Goal: Task Accomplishment & Management: Manage account settings

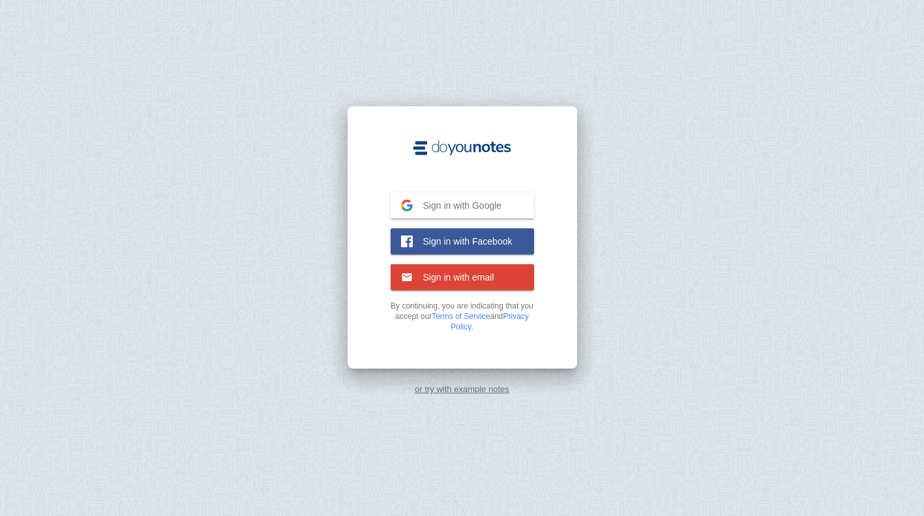
click at [472, 209] on span "Sign in with Google" at bounding box center [457, 206] width 89 height 12
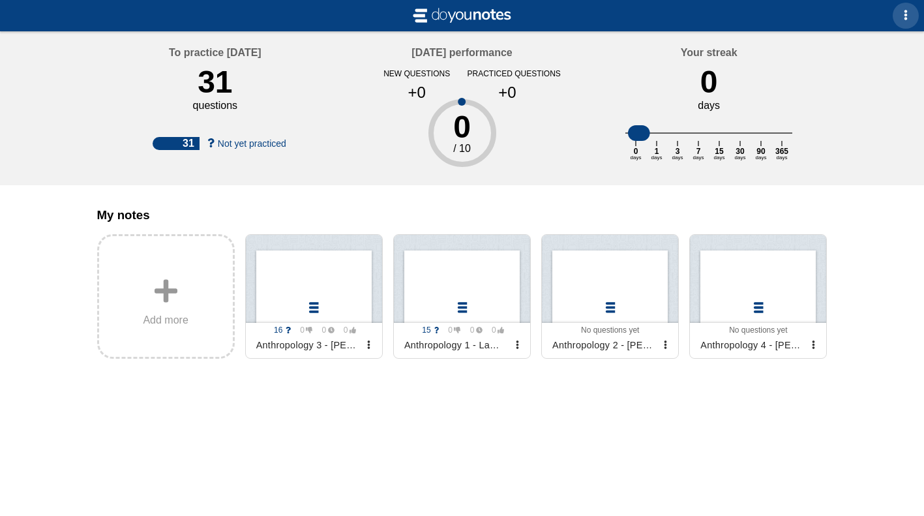
click at [903, 12] on span "button" at bounding box center [905, 15] width 10 height 10
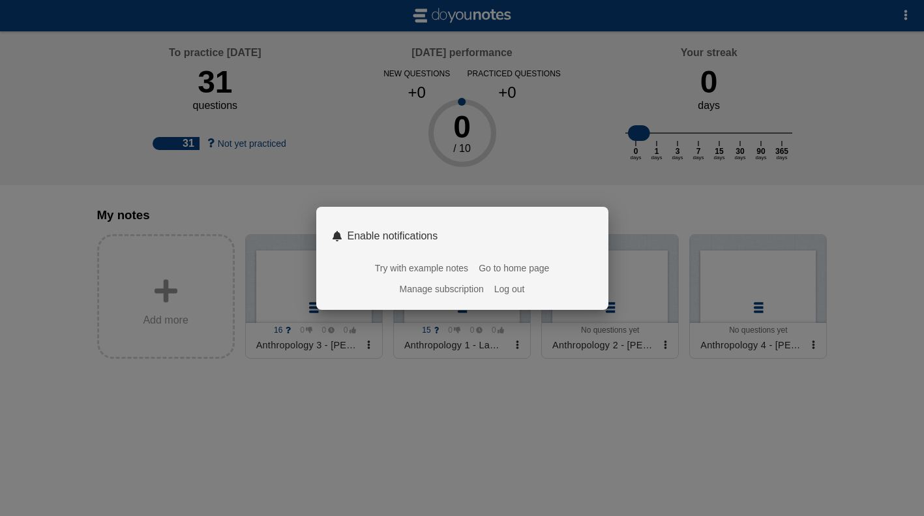
click at [438, 286] on link "Manage subscription" at bounding box center [442, 289] width 84 height 10
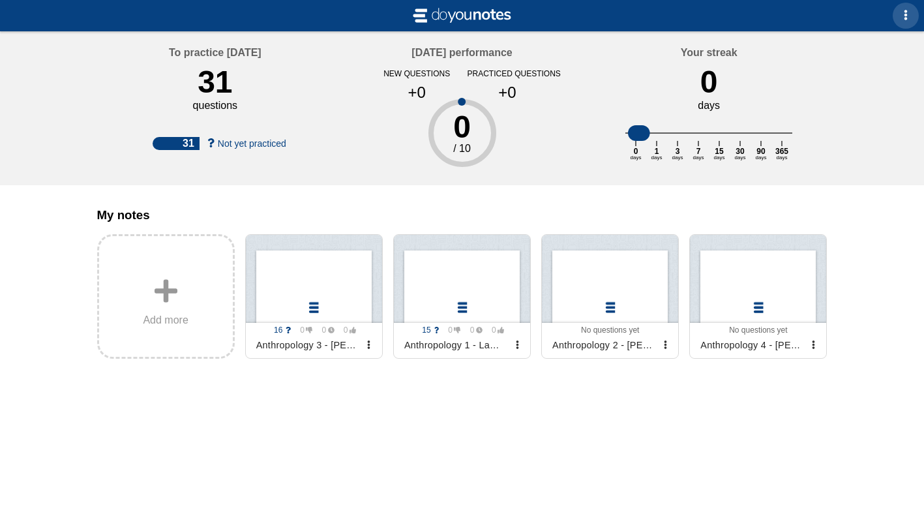
click at [907, 11] on span "button" at bounding box center [905, 15] width 10 height 10
click at [350, 123] on div at bounding box center [462, 258] width 924 height 516
click at [912, 16] on button "button" at bounding box center [906, 16] width 26 height 26
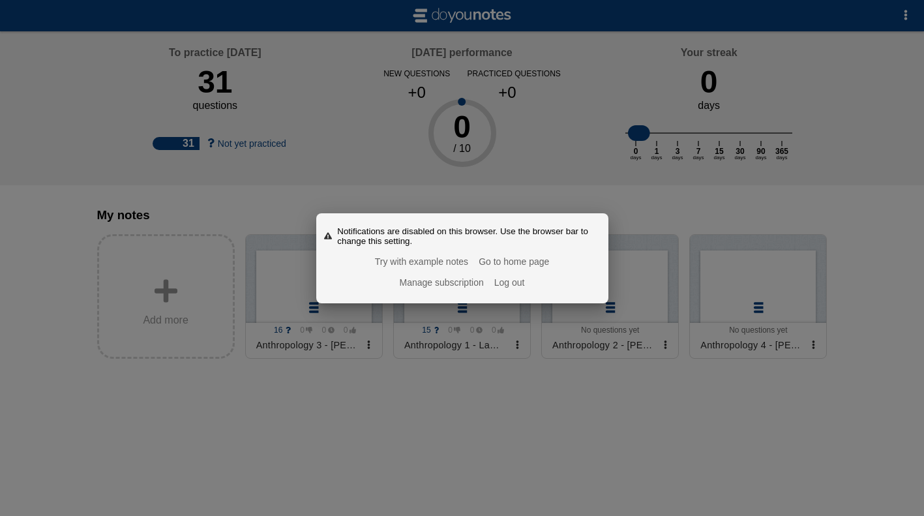
click at [438, 281] on link "Manage subscription" at bounding box center [442, 282] width 84 height 10
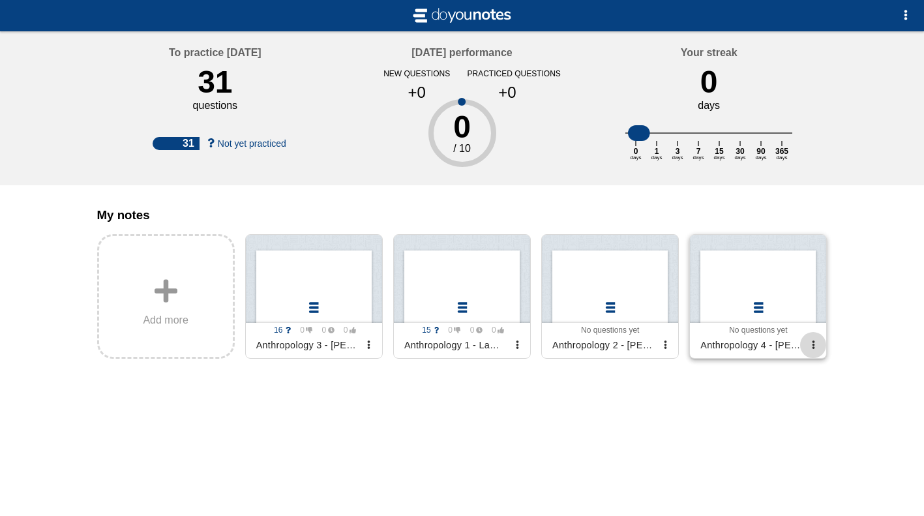
click at [812, 349] on span "button" at bounding box center [813, 344] width 8 height 8
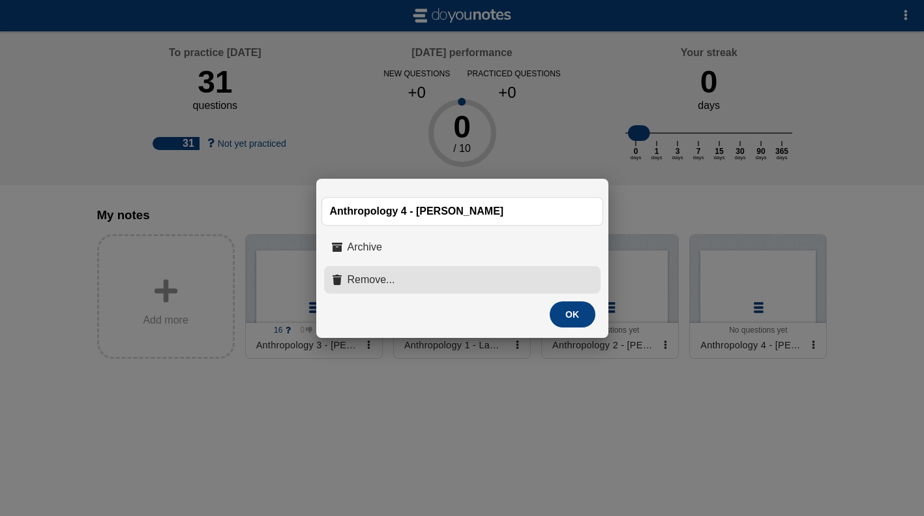
click at [407, 273] on button "Remove..." at bounding box center [462, 279] width 276 height 27
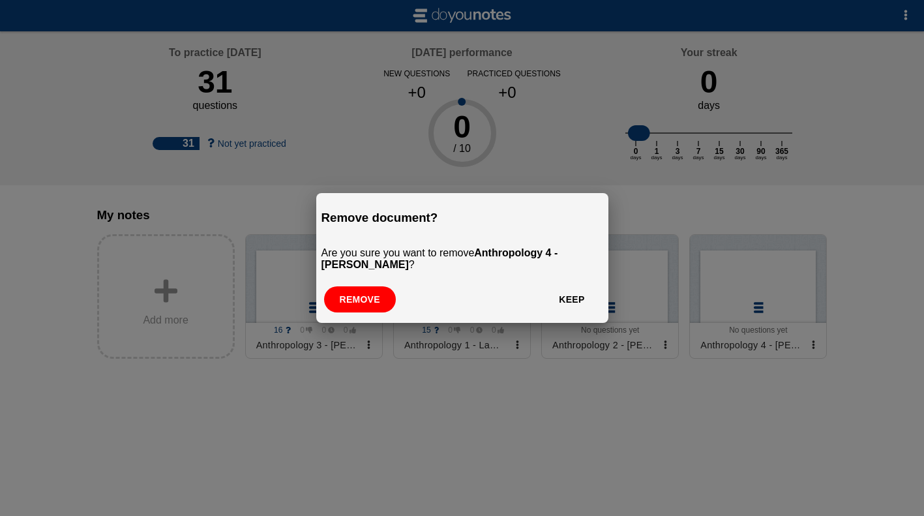
click at [352, 303] on button "Remove" at bounding box center [360, 299] width 72 height 26
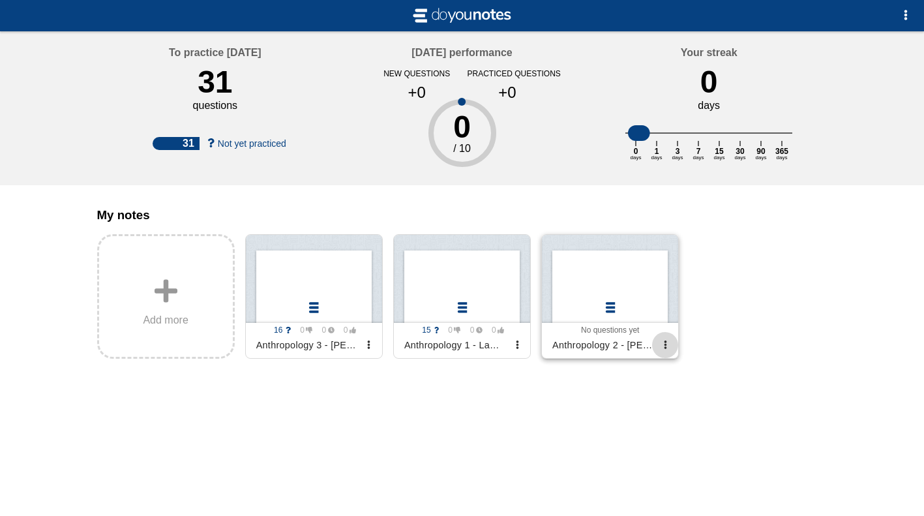
click at [661, 349] on span "button" at bounding box center [665, 344] width 8 height 8
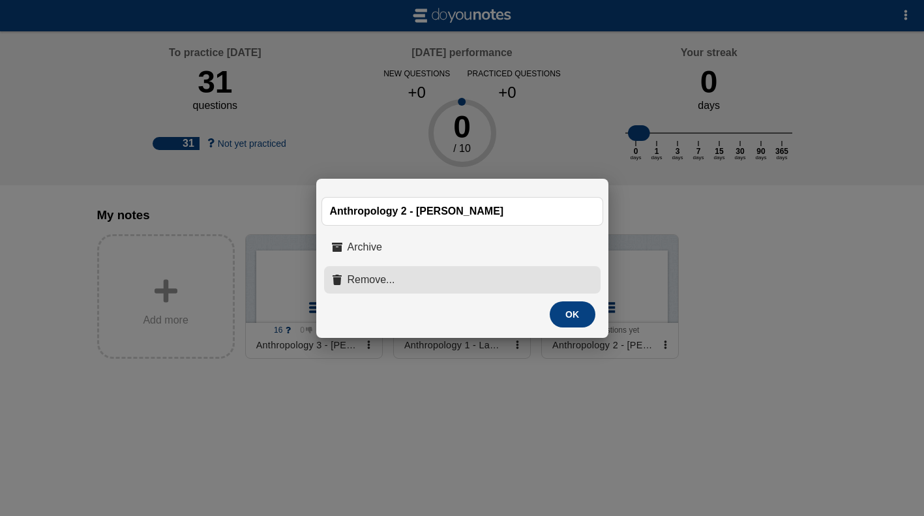
click at [402, 280] on button "Remove..." at bounding box center [462, 279] width 276 height 27
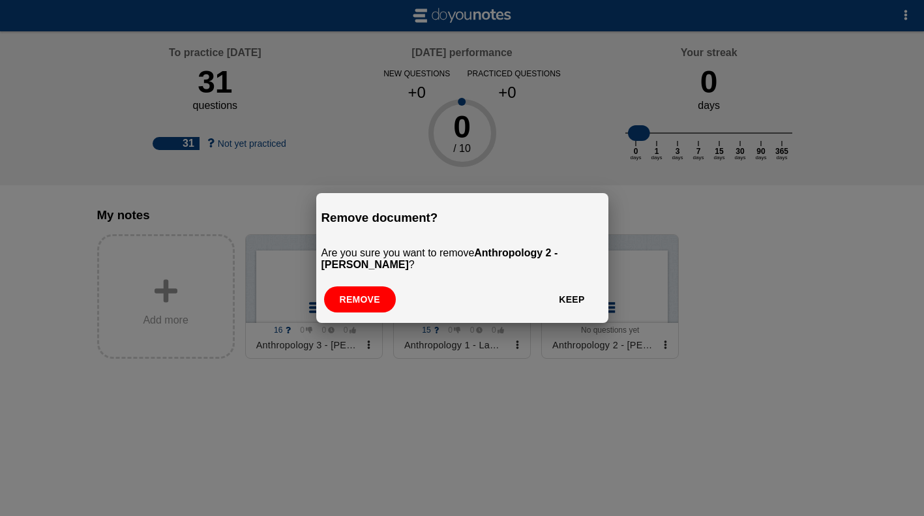
click at [350, 299] on button "Remove" at bounding box center [360, 299] width 72 height 26
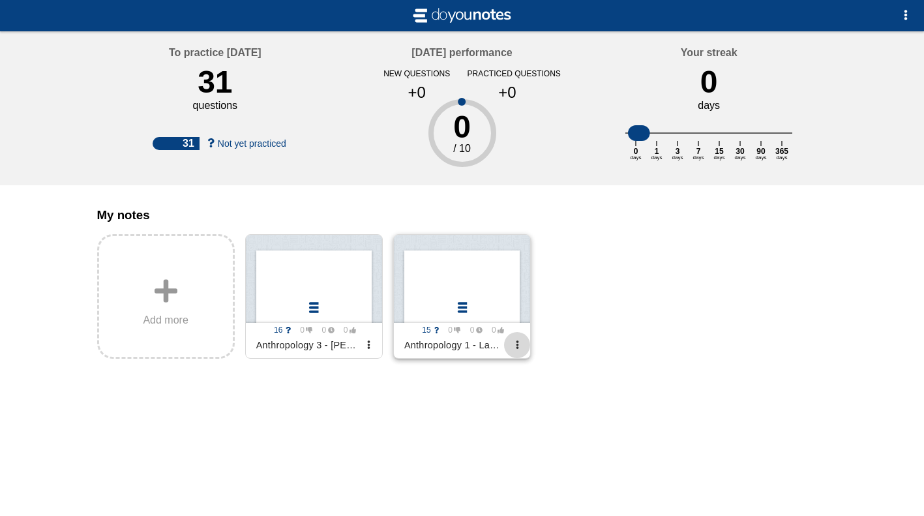
click at [523, 350] on button "button" at bounding box center [517, 345] width 26 height 26
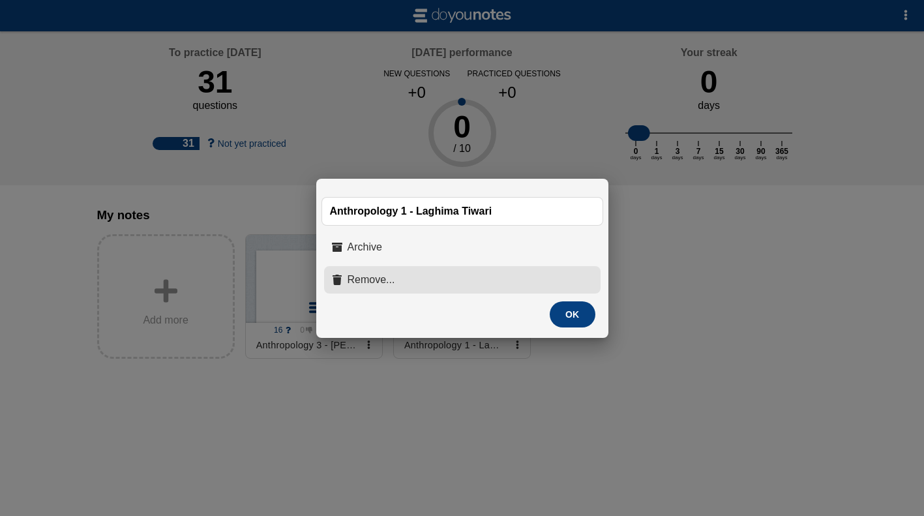
click at [400, 282] on button "Remove..." at bounding box center [462, 279] width 276 height 27
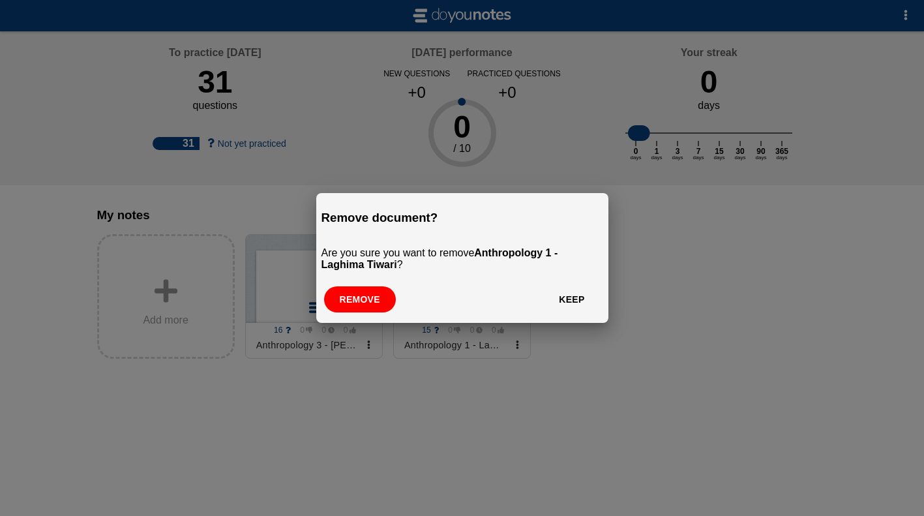
click at [374, 296] on button "Remove" at bounding box center [360, 299] width 72 height 26
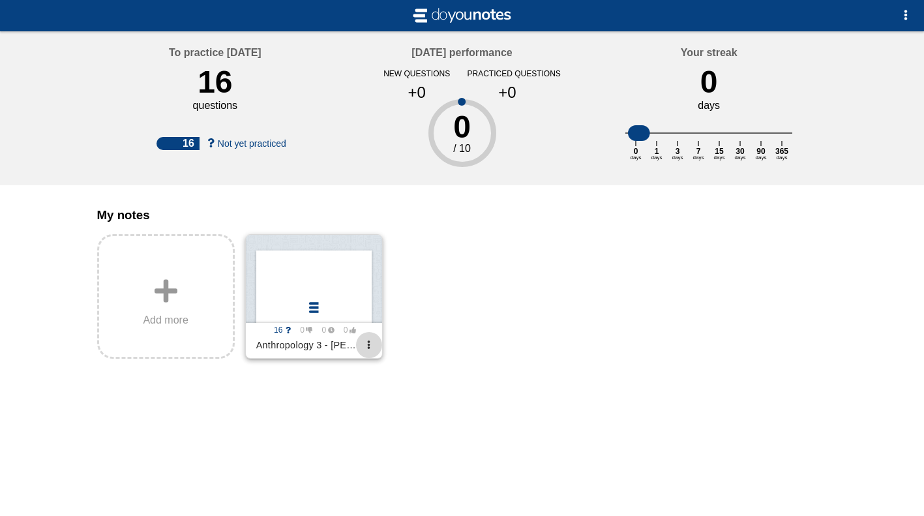
click at [366, 358] on button "button" at bounding box center [369, 345] width 26 height 26
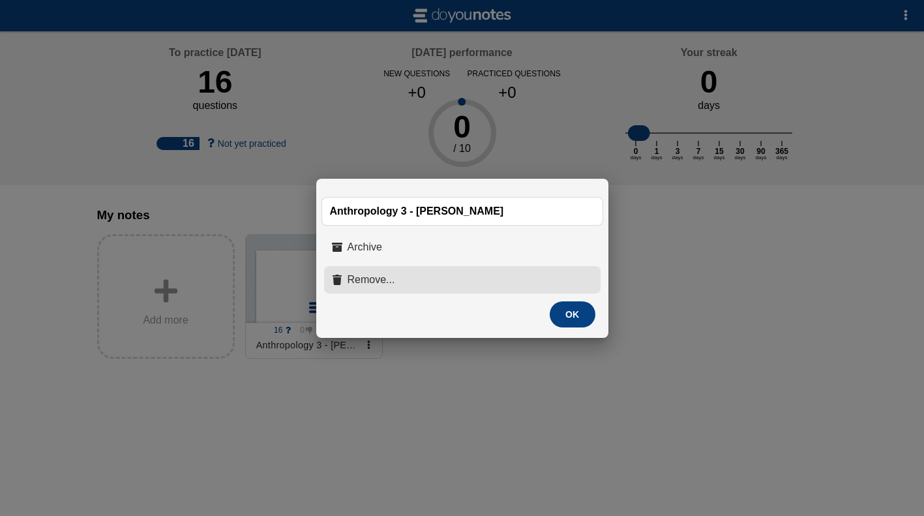
click at [391, 275] on button "Remove..." at bounding box center [462, 279] width 276 height 27
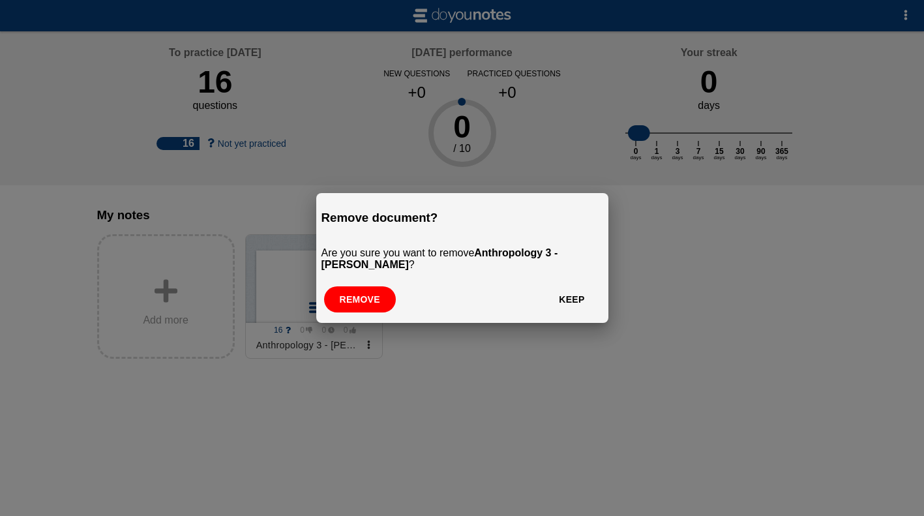
click at [365, 294] on button "Remove" at bounding box center [360, 299] width 72 height 26
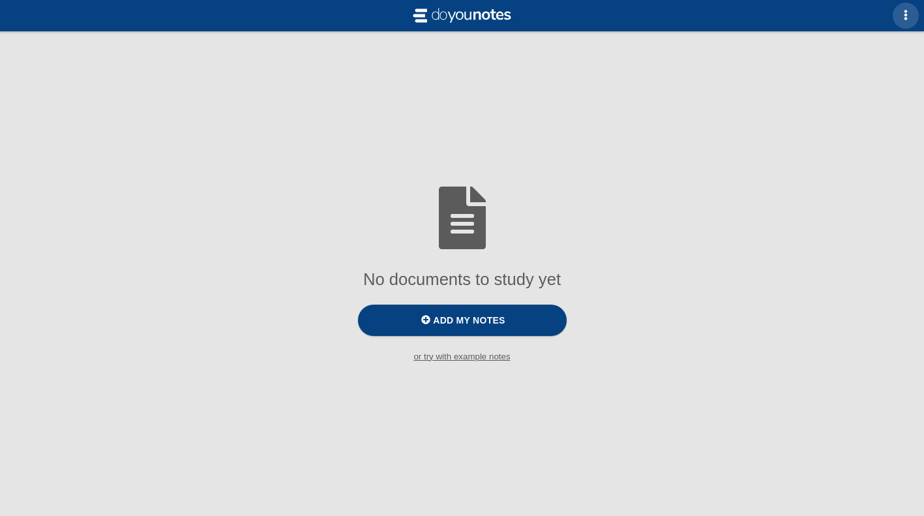
click at [893, 12] on button "button" at bounding box center [906, 16] width 26 height 26
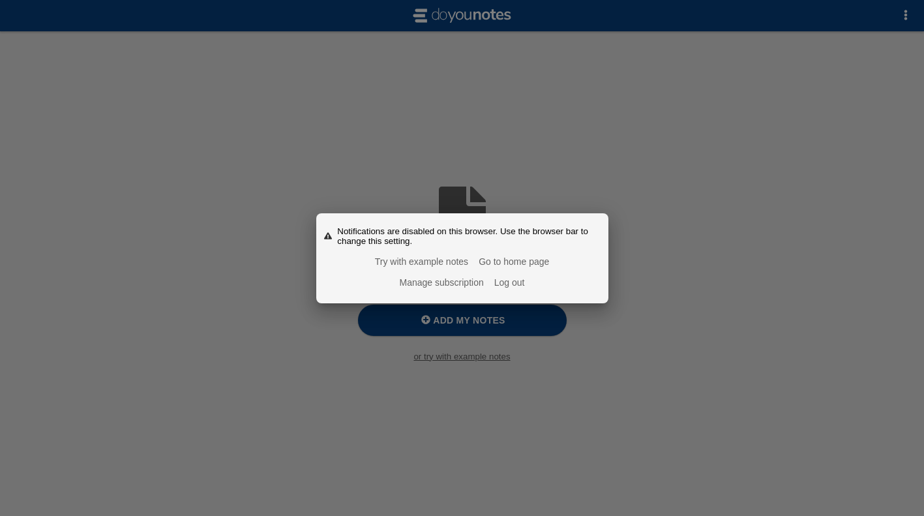
click at [440, 280] on link "Manage subscription" at bounding box center [442, 282] width 84 height 10
